Goal: Navigation & Orientation: Find specific page/section

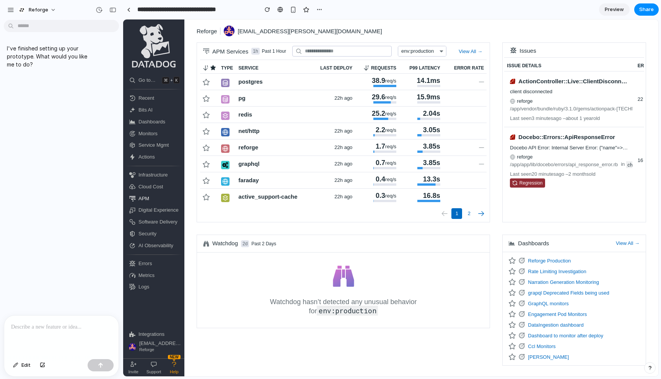
drag, startPoint x: 170, startPoint y: 176, endPoint x: 123, endPoint y: 175, distance: 47.1
click at [129, 10] on div at bounding box center [128, 10] width 3 height 4
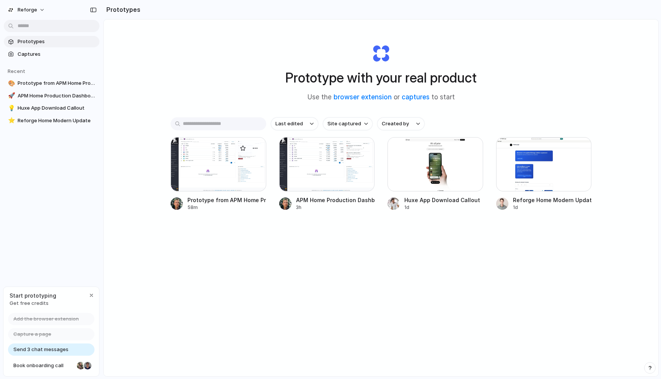
click at [233, 183] on div at bounding box center [219, 164] width 96 height 54
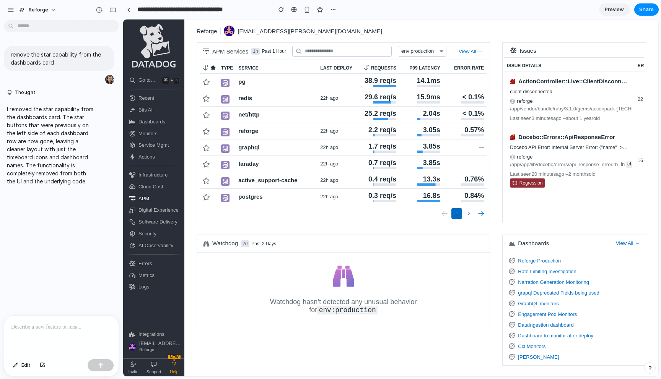
click at [36, 336] on div at bounding box center [61, 336] width 114 height 41
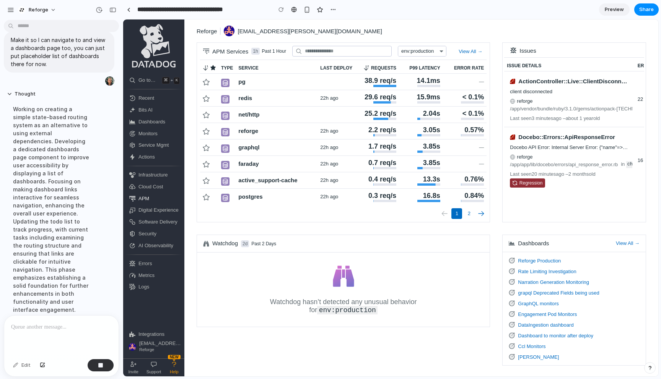
scroll to position [185, 0]
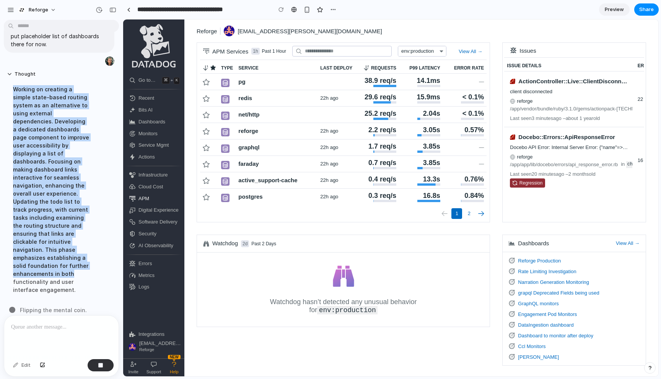
drag, startPoint x: 14, startPoint y: 87, endPoint x: 91, endPoint y: 265, distance: 194.3
click at [92, 265] on div "Working on creating a simple state-based routing system as an alternative to us…" at bounding box center [51, 190] width 88 height 218
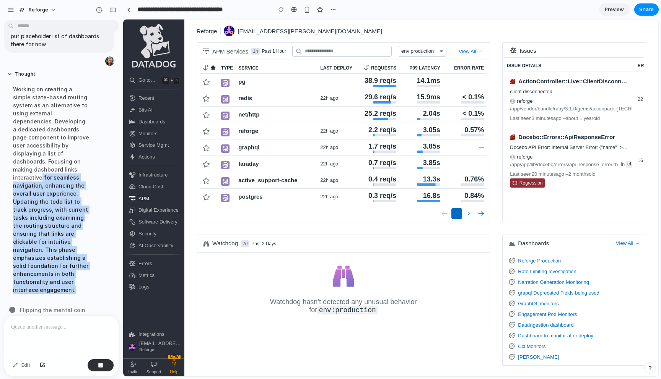
drag, startPoint x: 80, startPoint y: 285, endPoint x: 39, endPoint y: 166, distance: 125.6
click at [39, 166] on div "Working on creating a simple state-based routing system as an alternative to us…" at bounding box center [51, 190] width 88 height 218
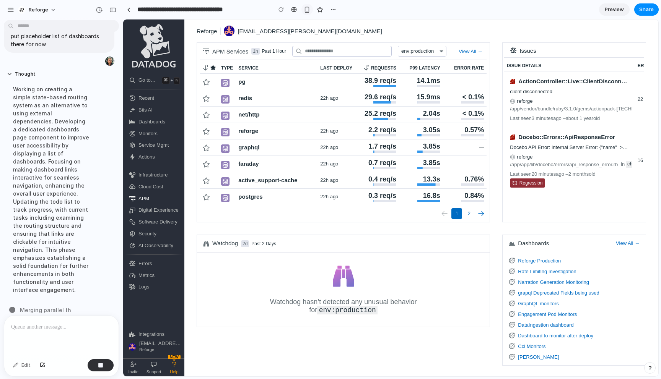
click at [308, 9] on div "button" at bounding box center [307, 10] width 7 height 7
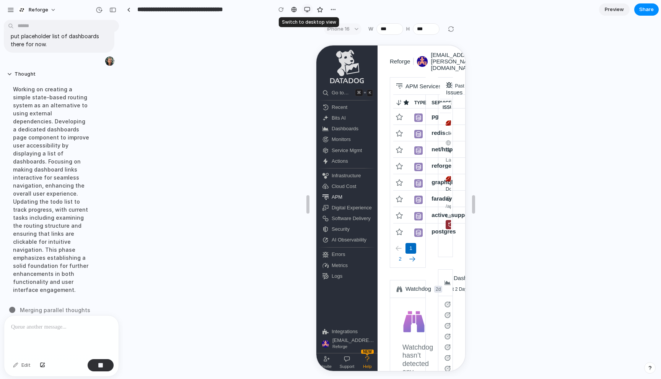
click at [308, 9] on div "button" at bounding box center [307, 10] width 6 height 6
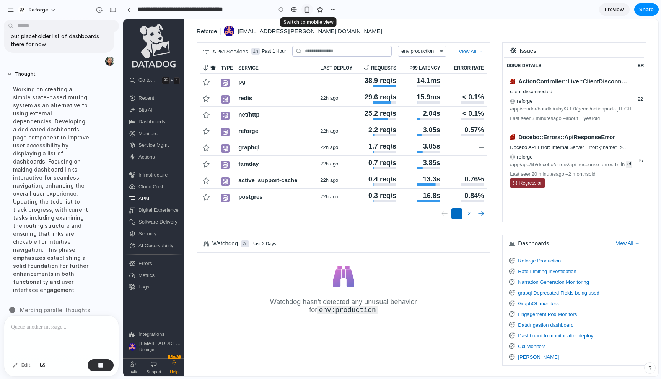
click at [308, 9] on div "button" at bounding box center [307, 10] width 7 height 7
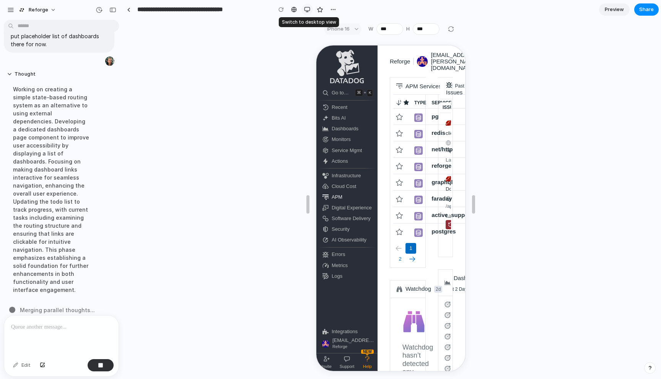
click at [308, 9] on div "button" at bounding box center [307, 10] width 6 height 6
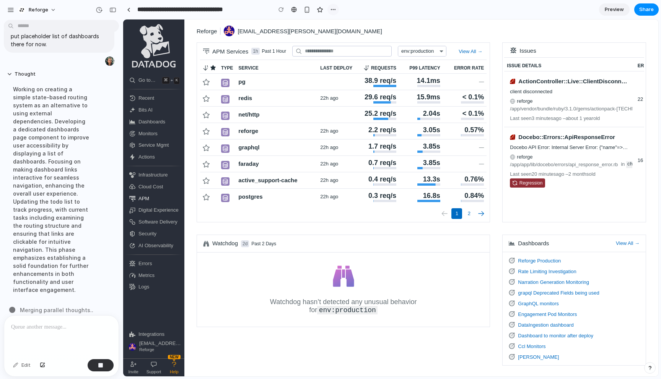
click at [331, 9] on div "button" at bounding box center [333, 10] width 6 height 6
click at [331, 9] on div "Duplicate Delete" at bounding box center [330, 189] width 661 height 379
click at [52, 11] on button "Reforge" at bounding box center [37, 10] width 45 height 12
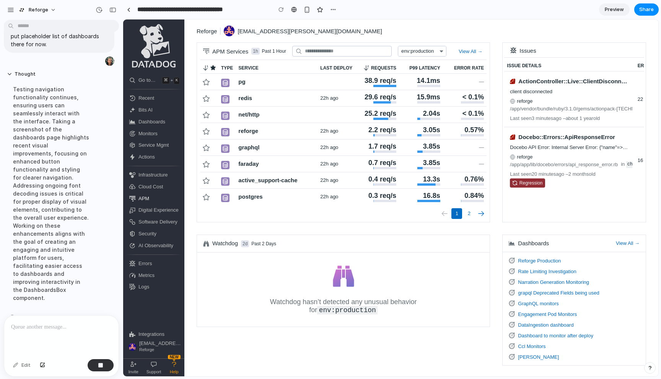
click at [152, 124] on span "Dashboards" at bounding box center [160, 122] width 44 height 7
click at [215, 142] on div at bounding box center [231, 138] width 75 height 11
click at [210, 154] on div "SLOs" at bounding box center [269, 161] width 165 height 14
click at [208, 157] on div "SLOs" at bounding box center [265, 161] width 151 height 8
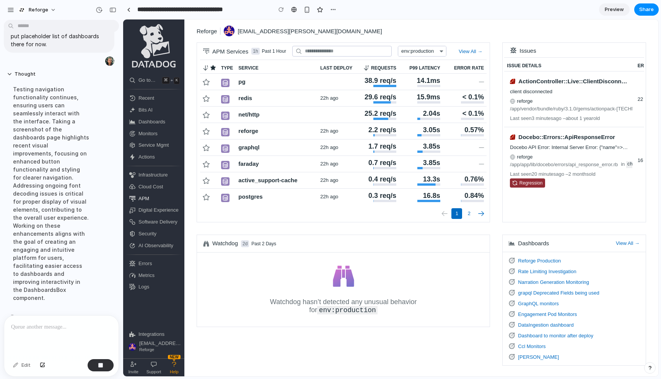
click at [207, 151] on link "SLOs" at bounding box center [268, 159] width 168 height 17
click at [206, 147] on div at bounding box center [231, 145] width 75 height 11
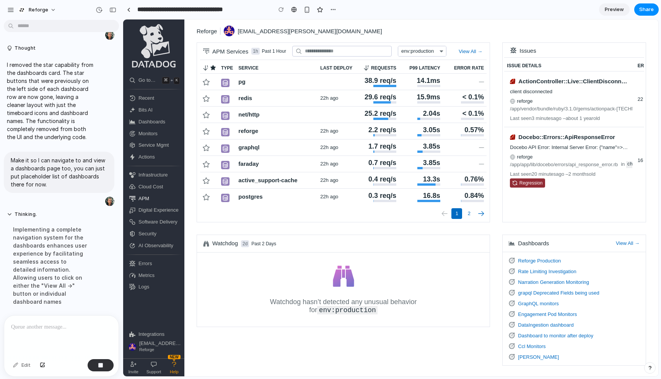
click at [143, 220] on span "Software Delivery" at bounding box center [160, 222] width 44 height 7
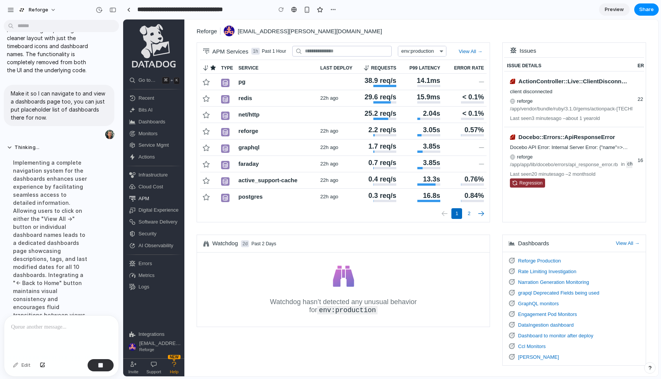
click at [216, 236] on div at bounding box center [231, 232] width 75 height 11
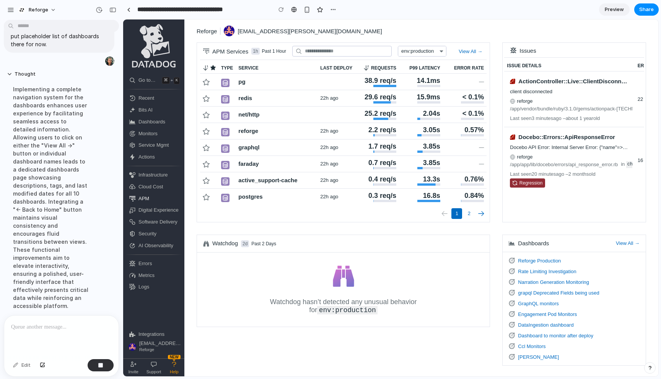
click at [215, 241] on div "Cloud SIEM" at bounding box center [263, 248] width 153 height 14
click at [208, 264] on div at bounding box center [231, 260] width 75 height 11
click at [215, 151] on div at bounding box center [231, 148] width 75 height 11
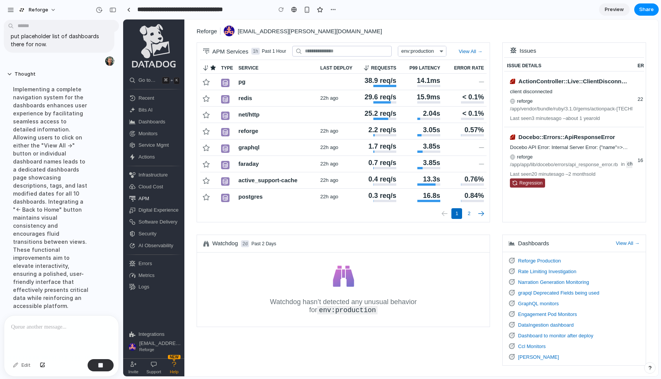
click at [215, 151] on div at bounding box center [231, 148] width 75 height 11
click at [213, 137] on div at bounding box center [231, 138] width 75 height 11
